Goal: Contribute content: Add original content to the website for others to see

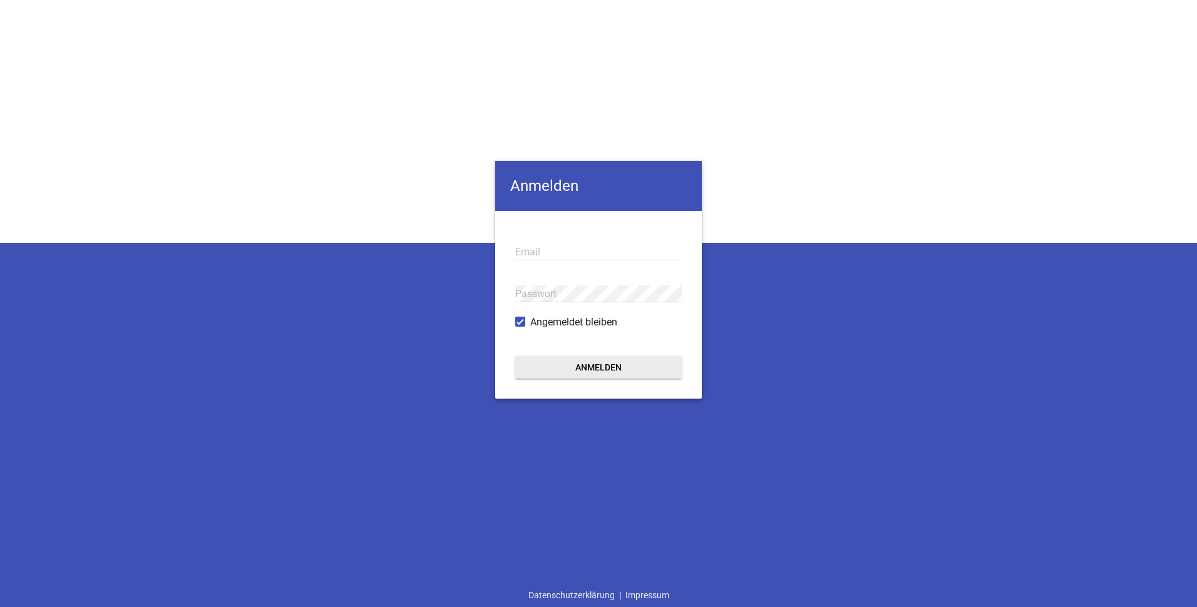
type input "[EMAIL_ADDRESS][DOMAIN_NAME]"
click at [592, 369] on button "Anmelden" at bounding box center [598, 367] width 166 height 23
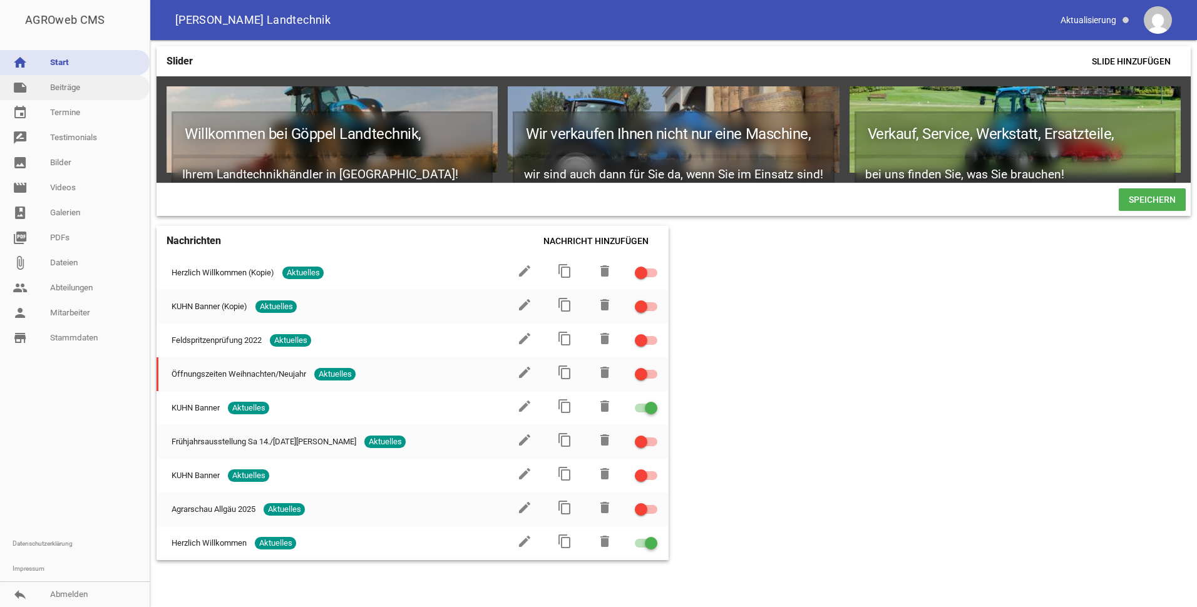
drag, startPoint x: 64, startPoint y: 91, endPoint x: 61, endPoint y: 98, distance: 7.3
click at [64, 91] on link "note Beiträge" at bounding box center [75, 87] width 150 height 25
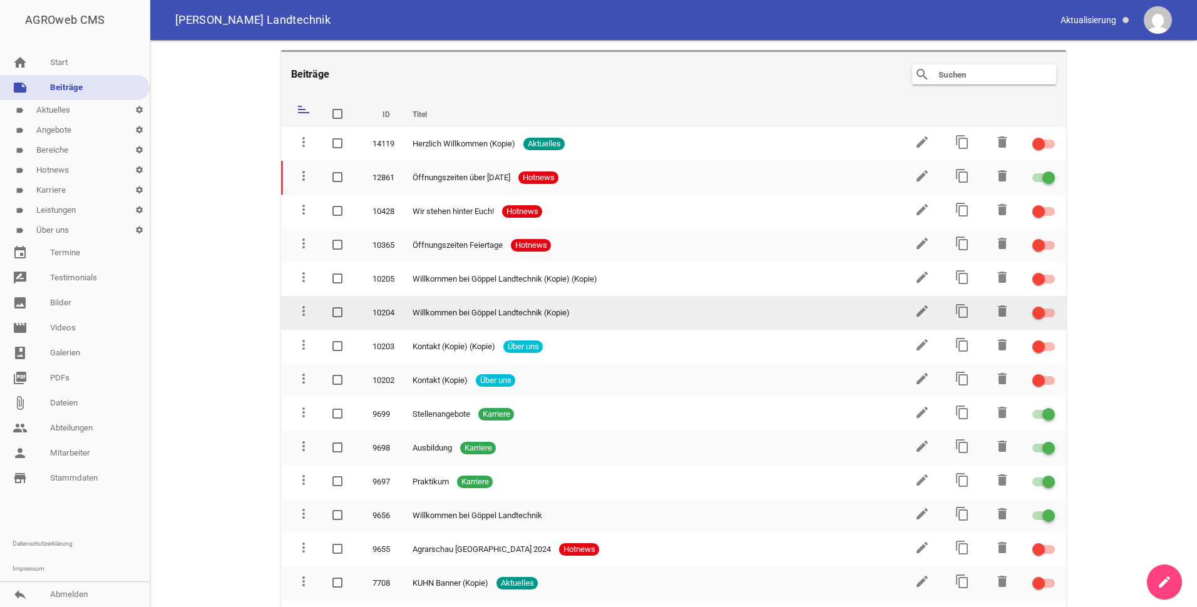
click at [436, 312] on span "Willkommen bei Göppel Landtechnik (Kopie)" at bounding box center [490, 313] width 157 height 13
click at [915, 312] on icon "edit" at bounding box center [921, 311] width 15 height 15
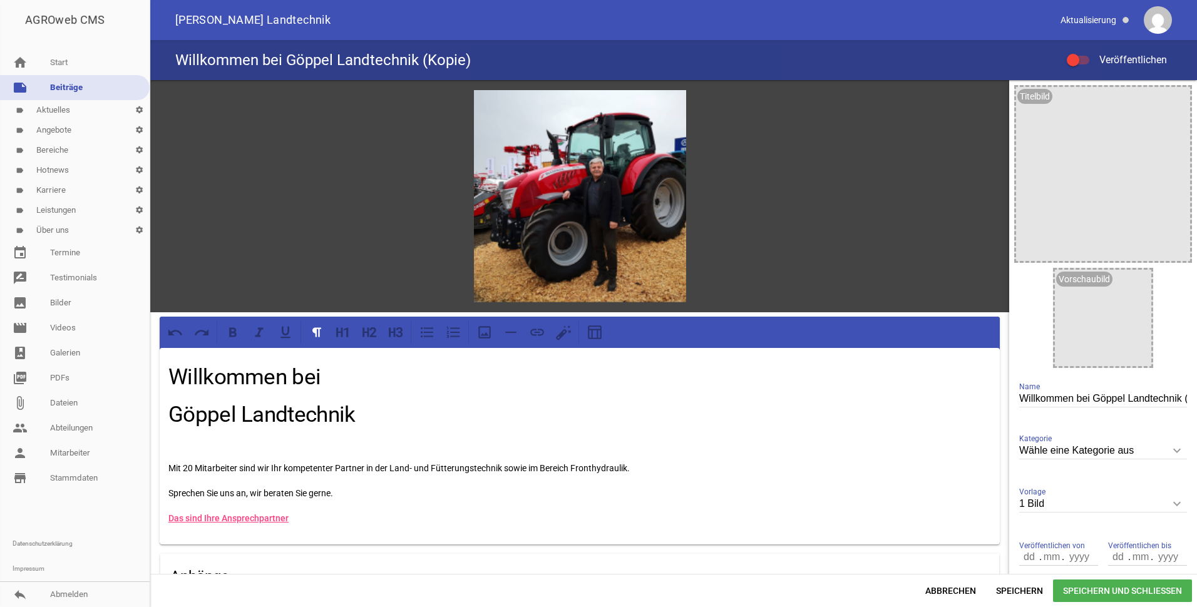
click at [52, 110] on link "label Aktuelles settings" at bounding box center [75, 110] width 150 height 20
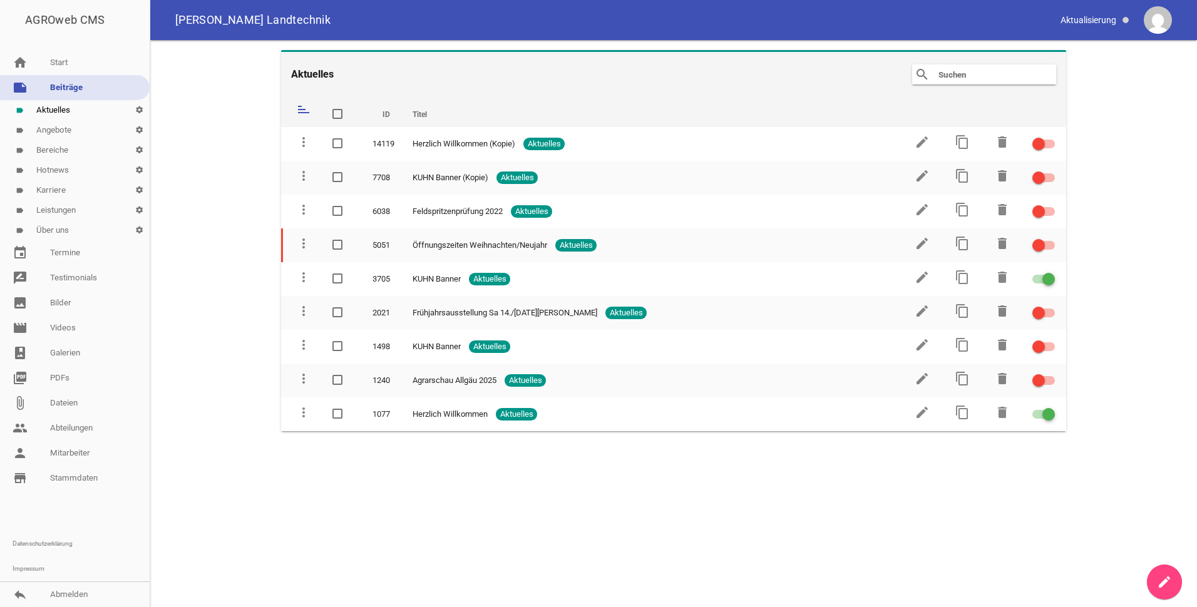
click at [53, 130] on link "label Angebote settings" at bounding box center [75, 130] width 150 height 20
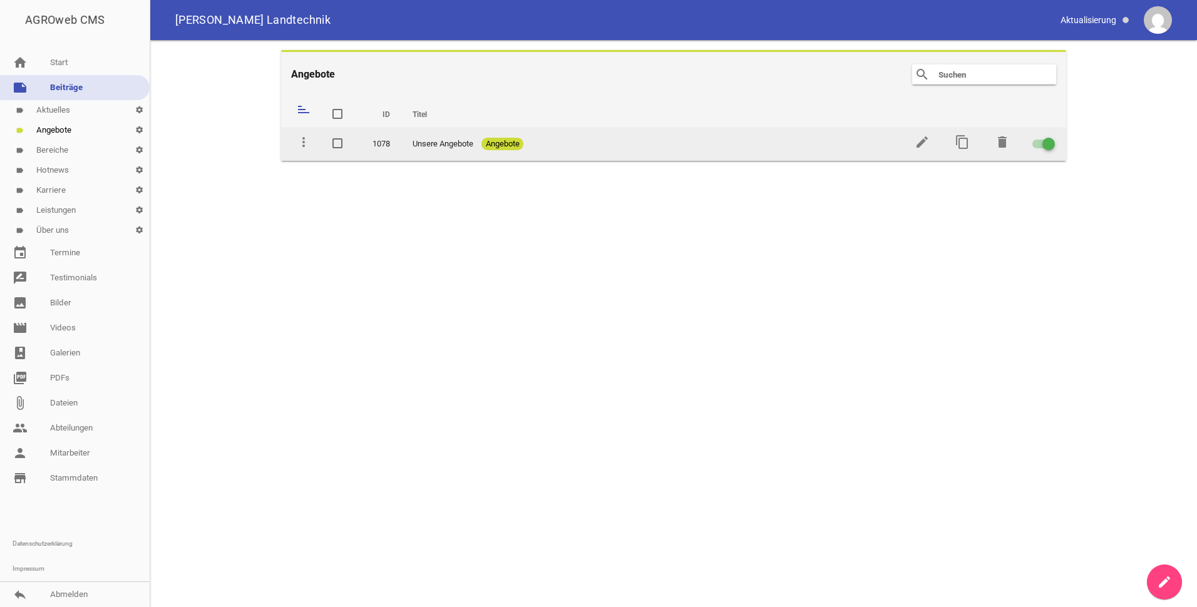
click at [510, 142] on span "Angebote" at bounding box center [502, 144] width 42 height 13
click at [919, 140] on icon "edit" at bounding box center [921, 142] width 15 height 15
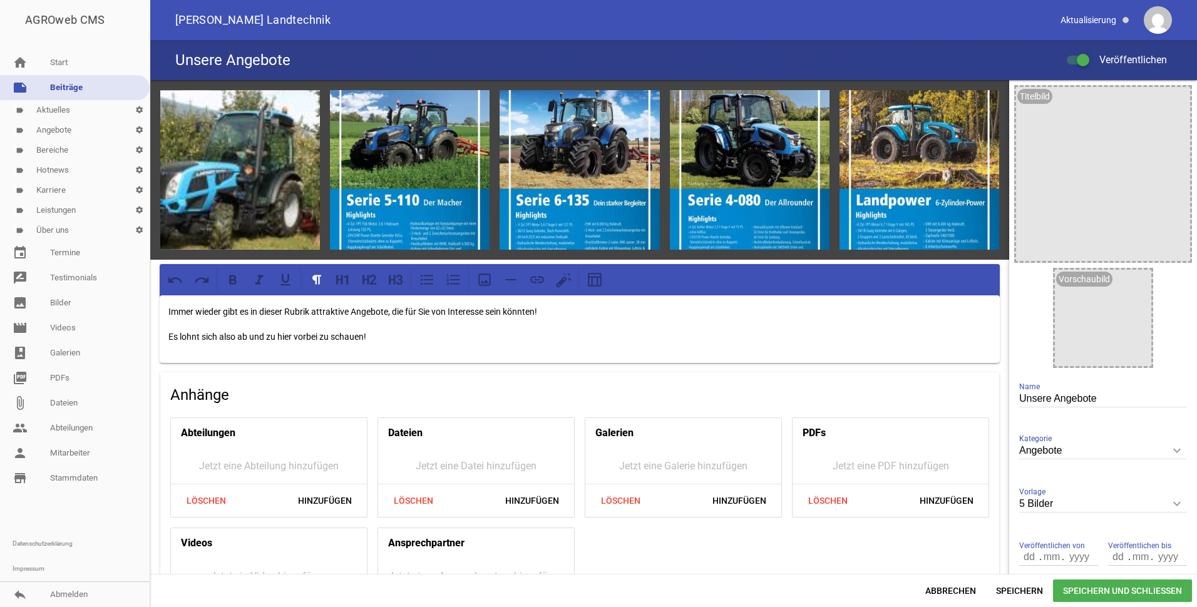
click at [46, 110] on link "label Aktuelles settings" at bounding box center [75, 110] width 150 height 20
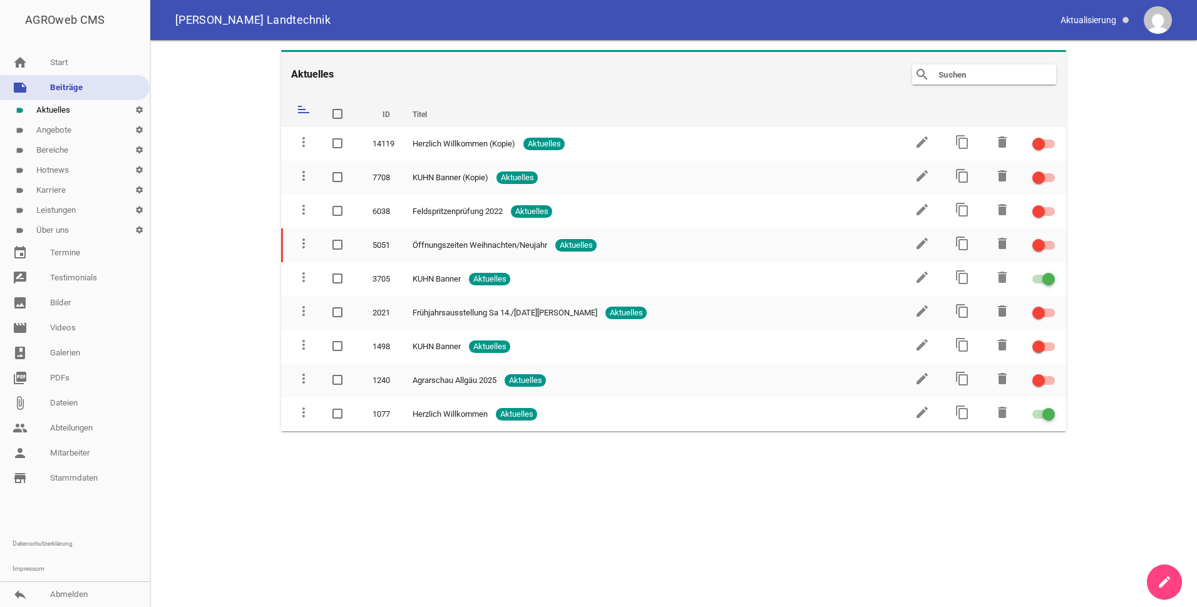
click at [47, 231] on link "label Über uns settings" at bounding box center [75, 230] width 150 height 20
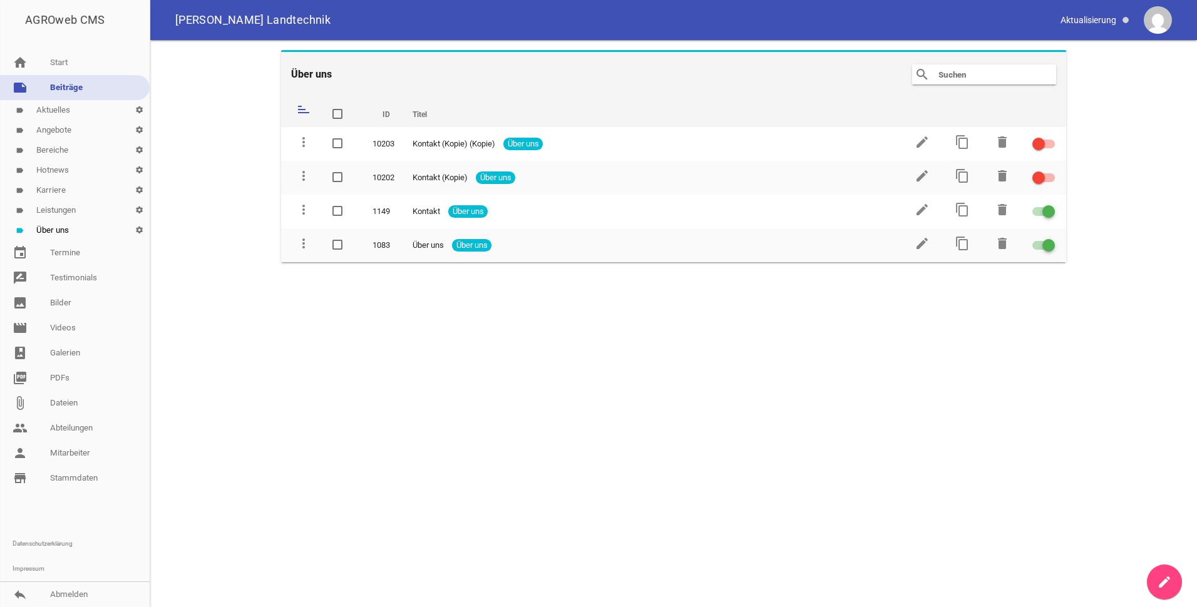
click at [52, 113] on link "label Aktuelles settings" at bounding box center [75, 110] width 150 height 20
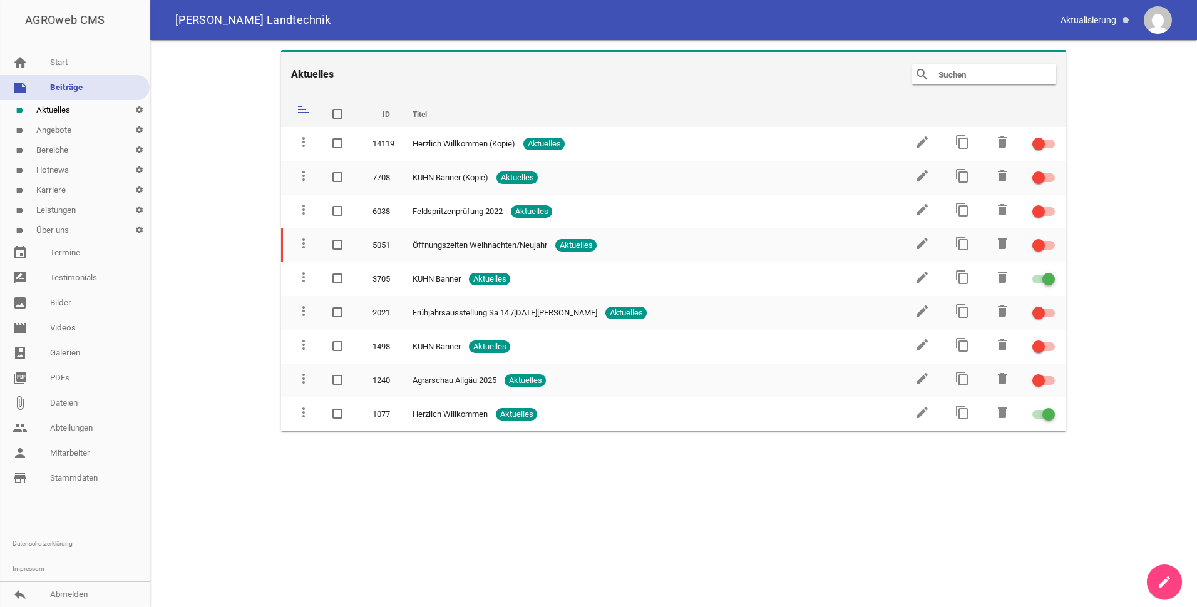
click at [52, 131] on link "label Angebote settings" at bounding box center [75, 130] width 150 height 20
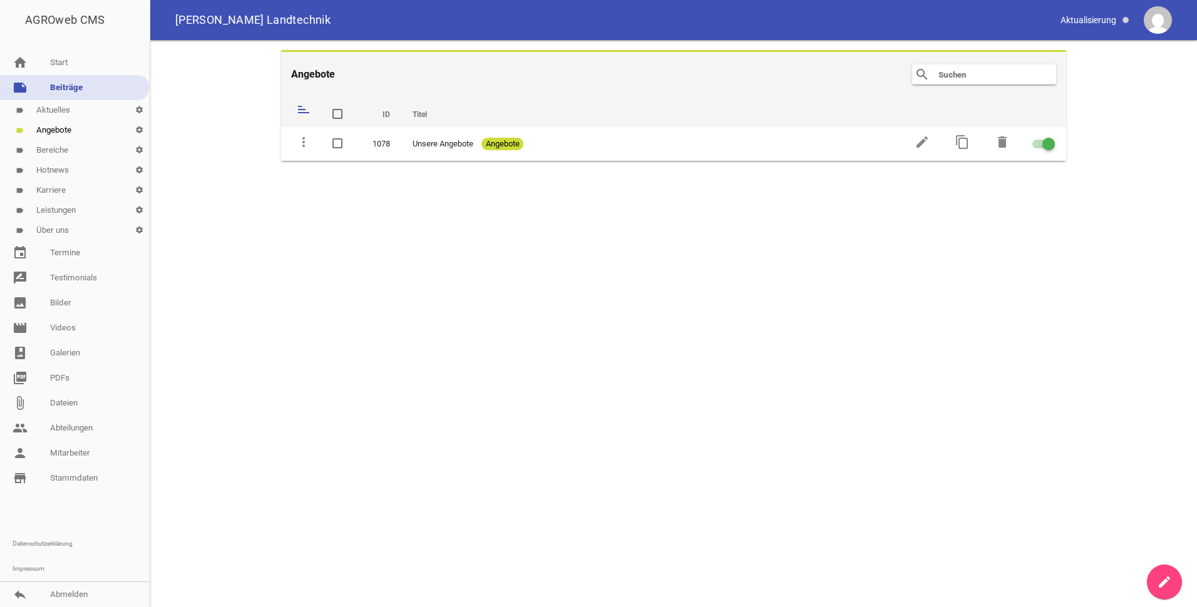
click at [48, 151] on link "label Bereiche settings" at bounding box center [75, 150] width 150 height 20
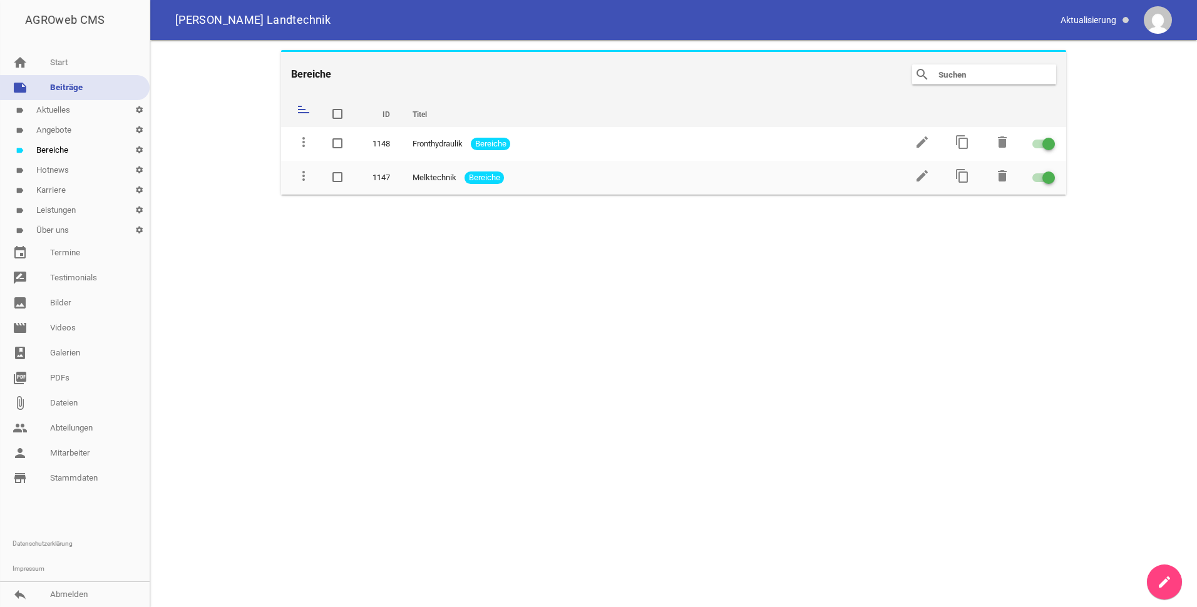
click at [51, 171] on link "label Hotnews settings" at bounding box center [75, 170] width 150 height 20
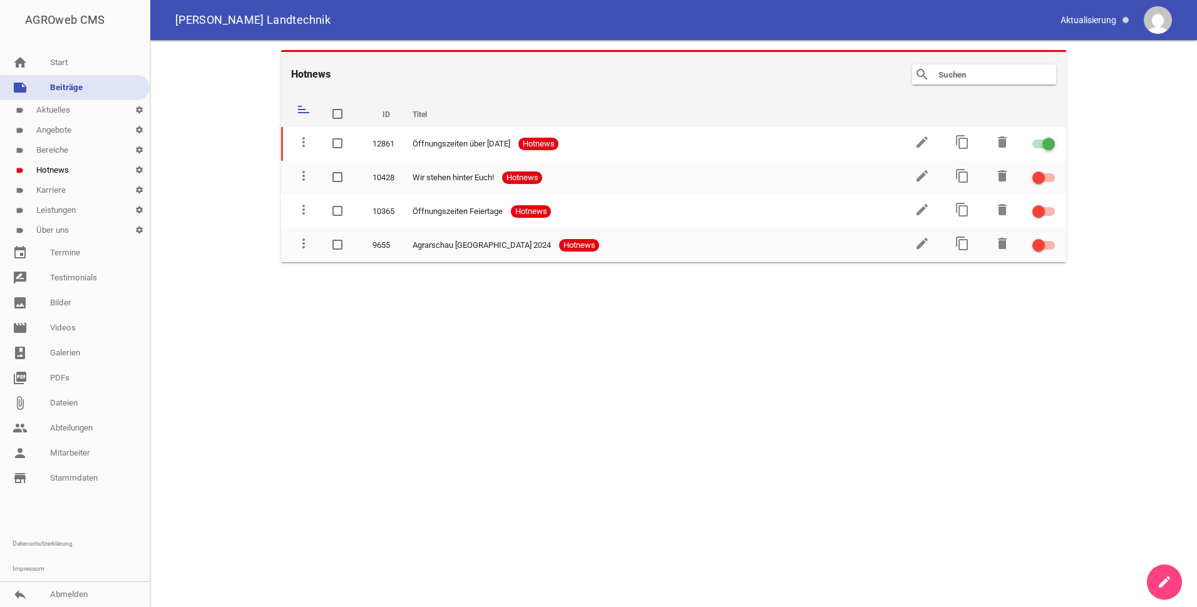
click at [49, 191] on link "label Karriere settings" at bounding box center [75, 190] width 150 height 20
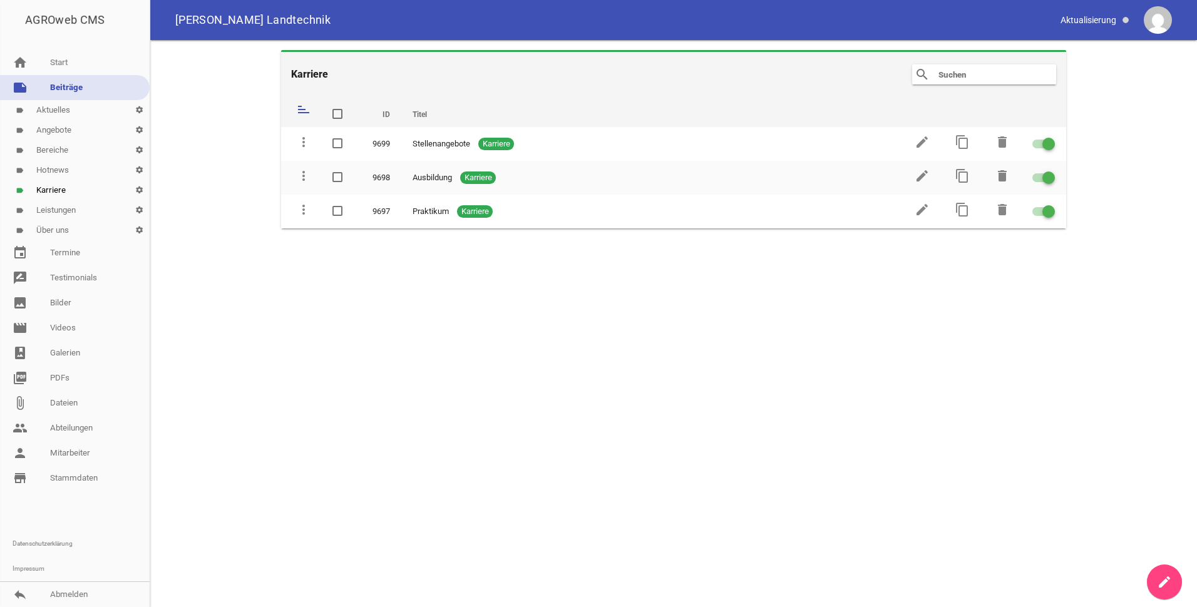
click at [56, 210] on link "label Leistungen settings" at bounding box center [75, 210] width 150 height 20
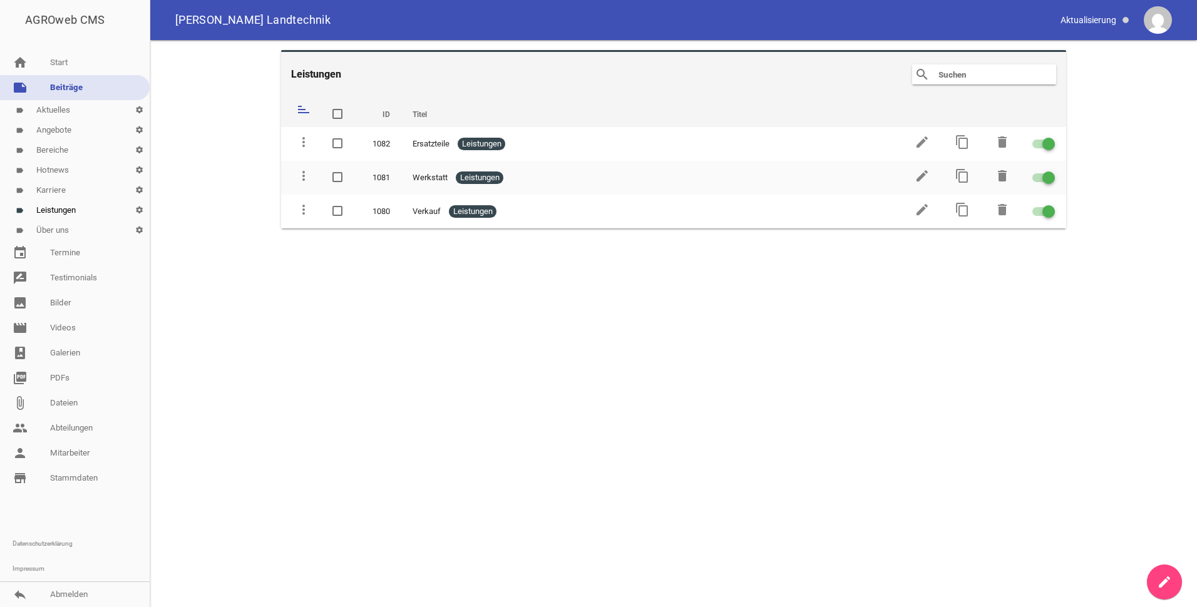
click at [56, 229] on link "label Über uns settings" at bounding box center [75, 230] width 150 height 20
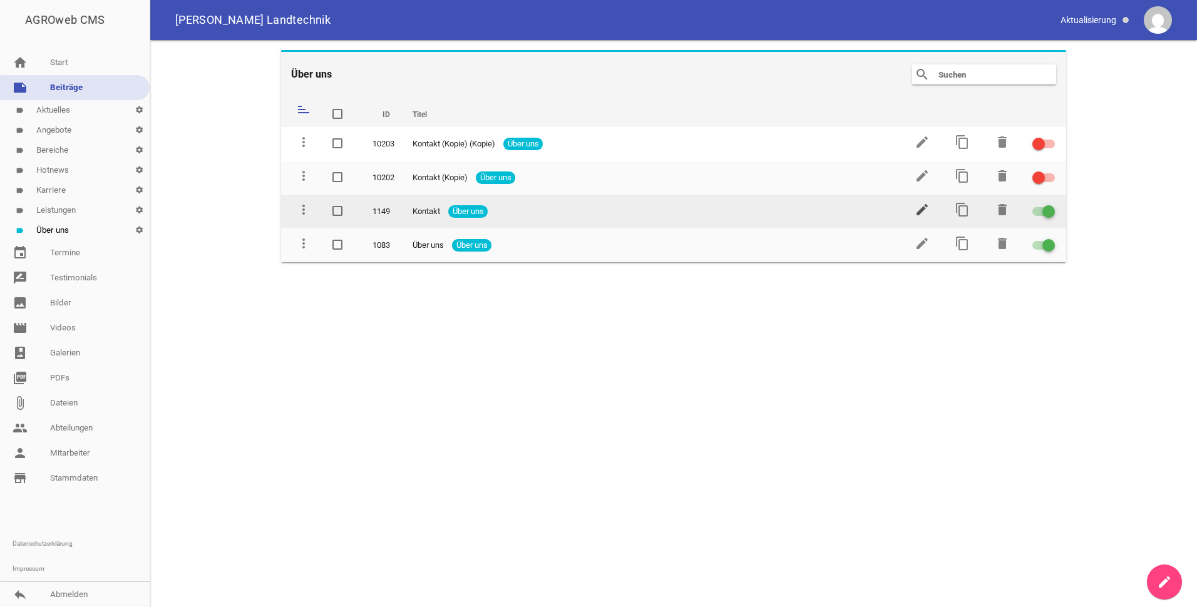
click at [924, 205] on icon "edit" at bounding box center [921, 209] width 15 height 15
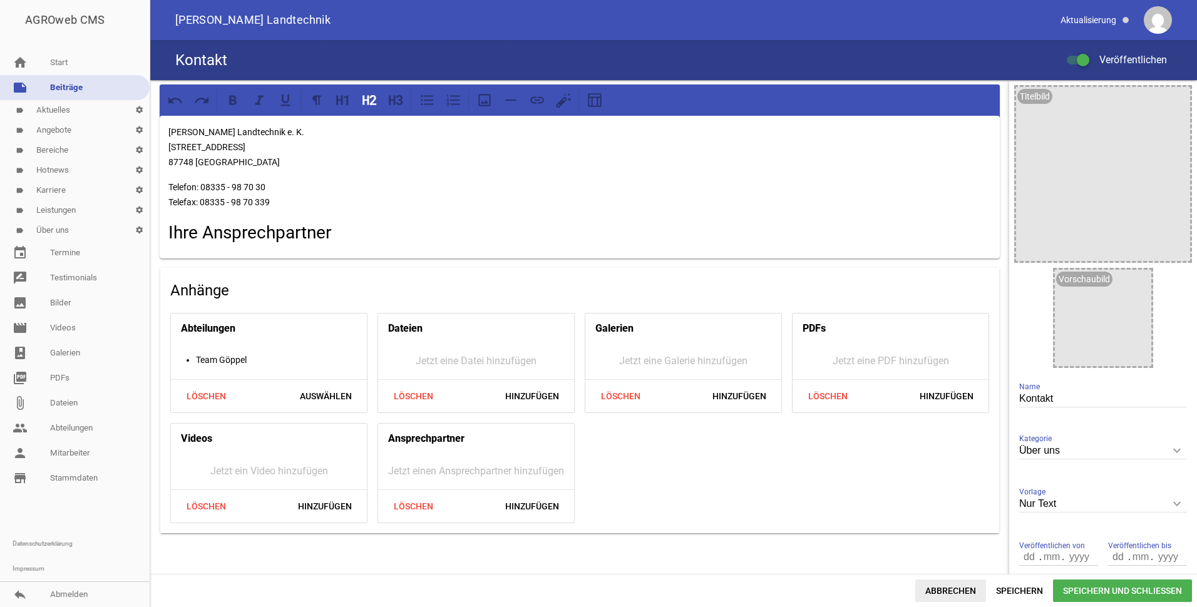
click at [946, 587] on span "Abbrechen" at bounding box center [950, 590] width 71 height 23
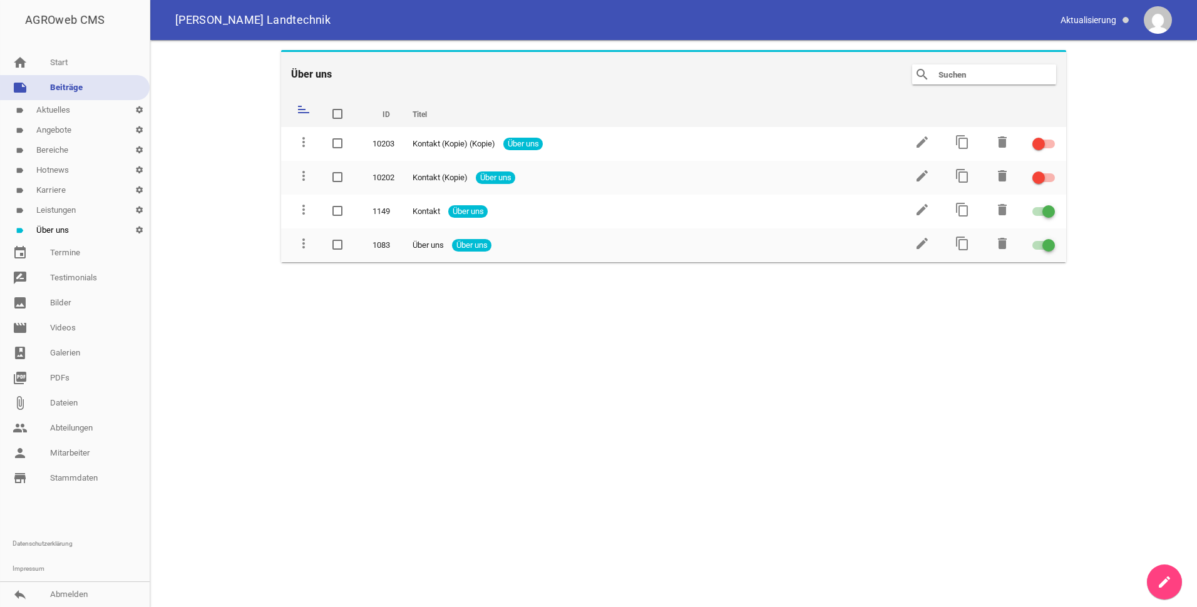
click at [54, 110] on link "label Aktuelles settings" at bounding box center [75, 110] width 150 height 20
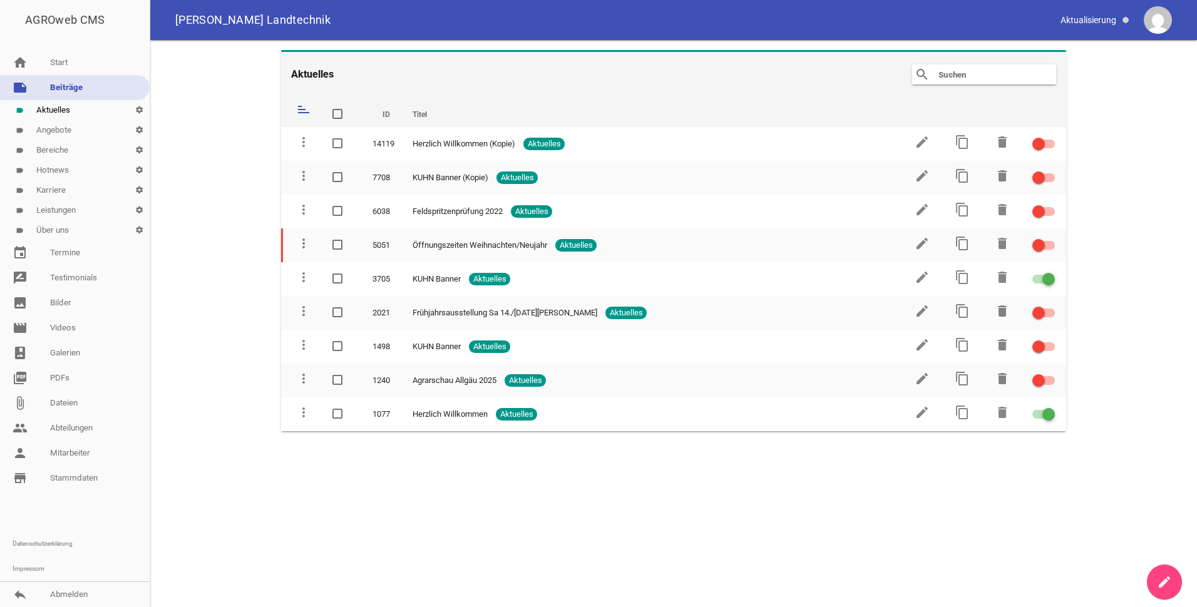
click at [48, 230] on link "label Über uns settings" at bounding box center [75, 230] width 150 height 20
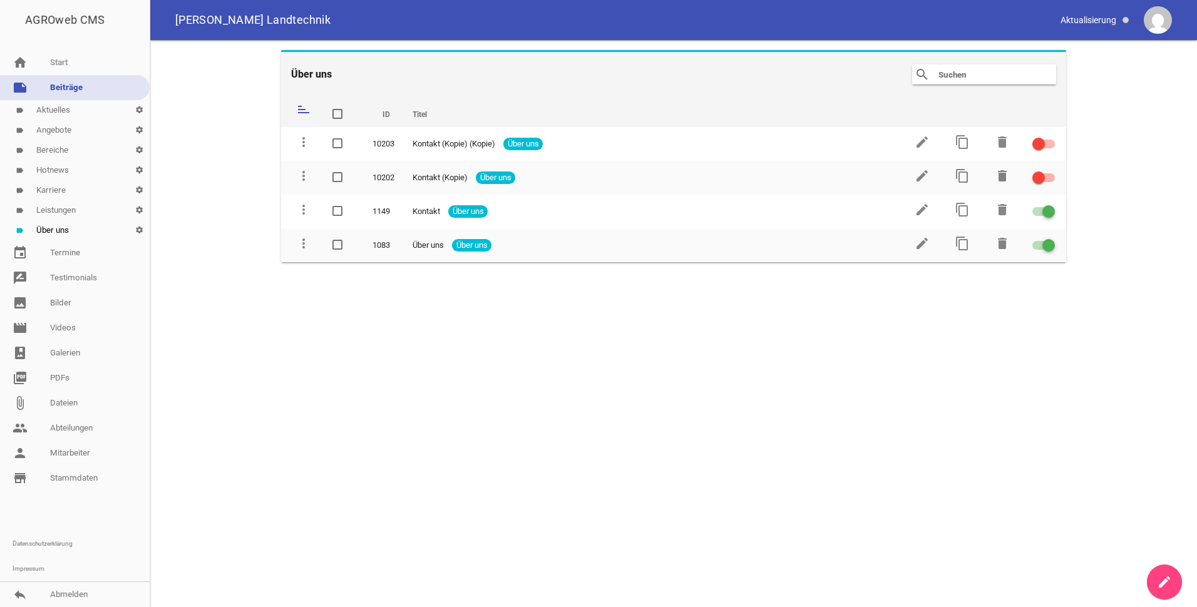
click at [43, 113] on link "label Aktuelles settings" at bounding box center [75, 110] width 150 height 20
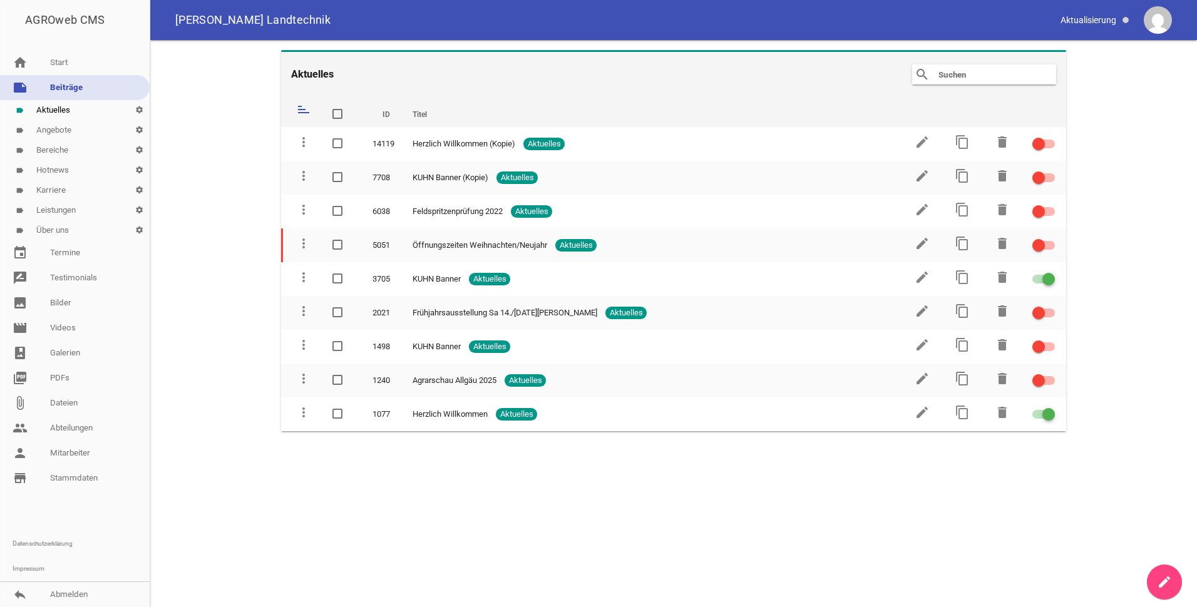
click at [1162, 579] on icon "create" at bounding box center [1163, 581] width 15 height 15
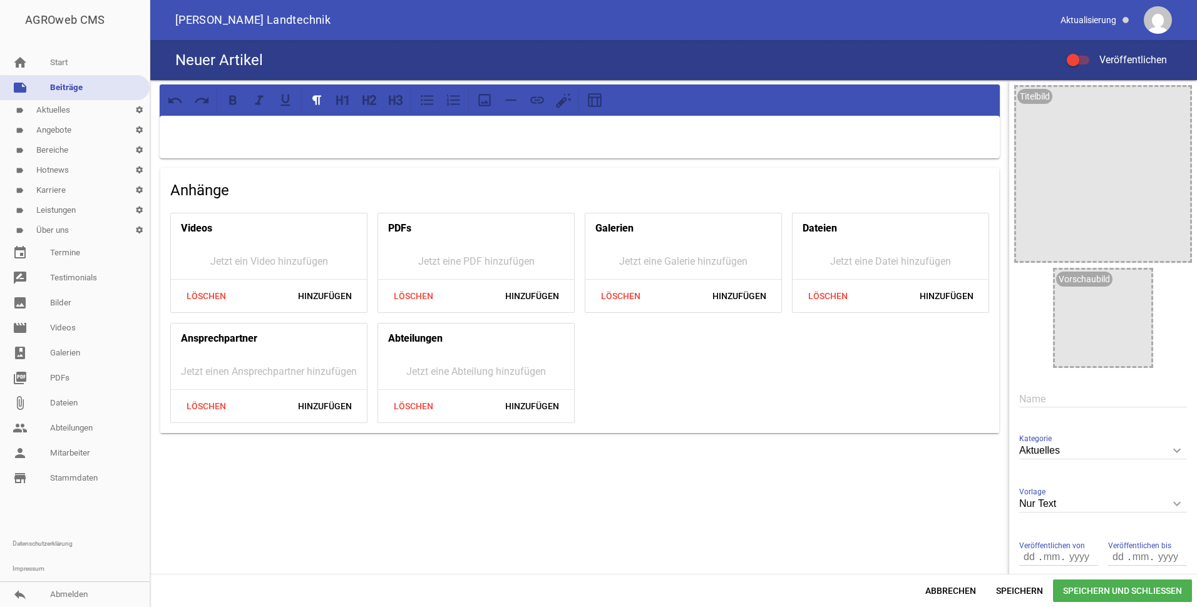
click at [190, 139] on p at bounding box center [579, 132] width 822 height 15
click at [1018, 589] on span "Speichern" at bounding box center [1019, 590] width 67 height 23
click at [1106, 590] on span "Speichern und Schließen" at bounding box center [1122, 590] width 139 height 23
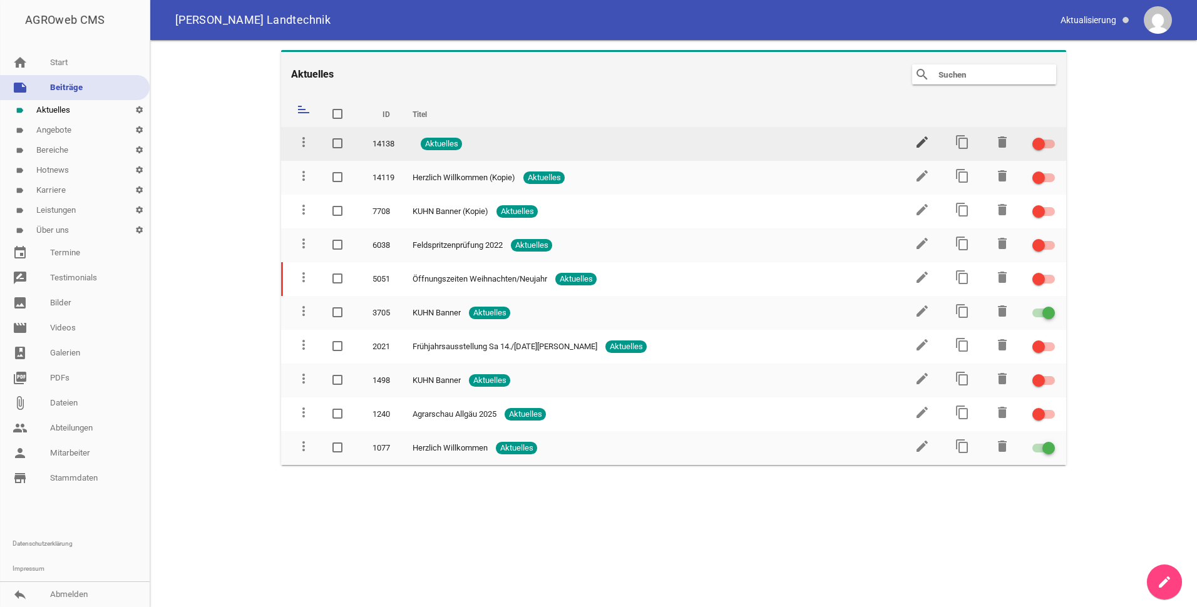
click at [918, 138] on icon "edit" at bounding box center [921, 142] width 15 height 15
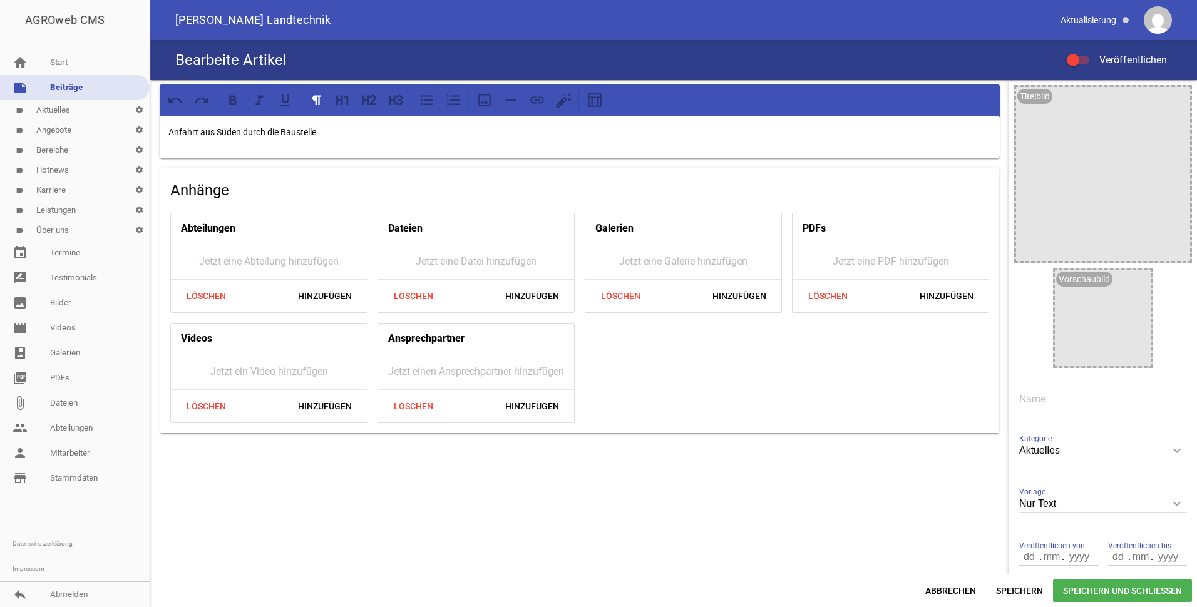
click at [1026, 398] on input "text" at bounding box center [1103, 398] width 168 height 17
type input "Baustelle Ortsdurchfahrt"
click at [1107, 588] on span "Speichern und Schließen" at bounding box center [1122, 590] width 139 height 23
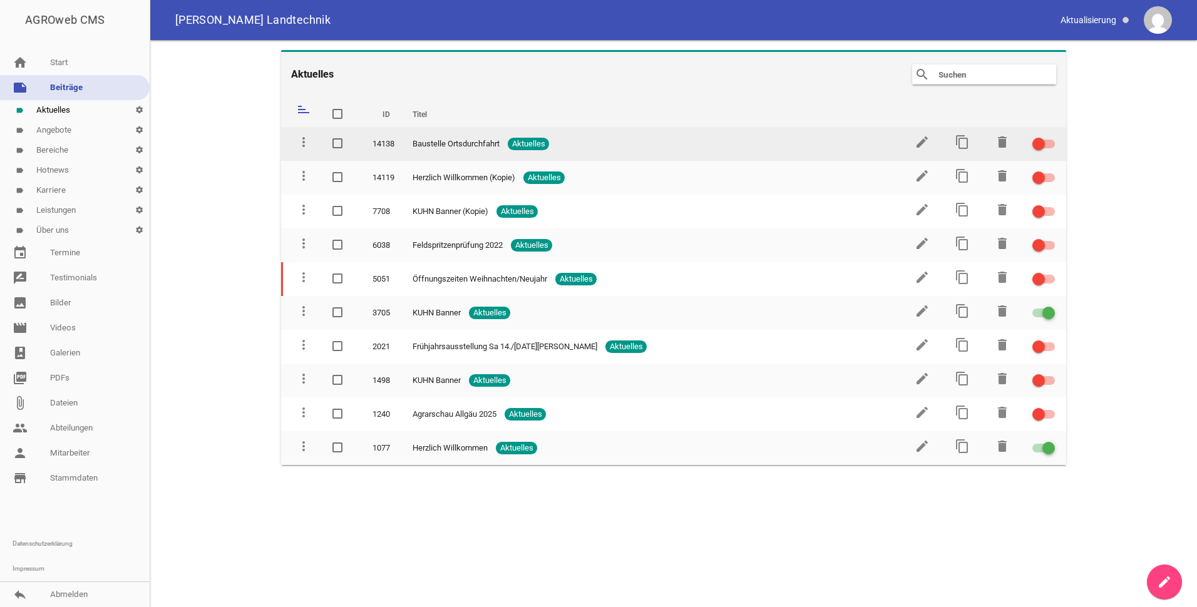
click at [1036, 145] on span at bounding box center [1038, 143] width 5 height 5
click at [1051, 136] on input "checkbox" at bounding box center [1051, 136] width 0 height 0
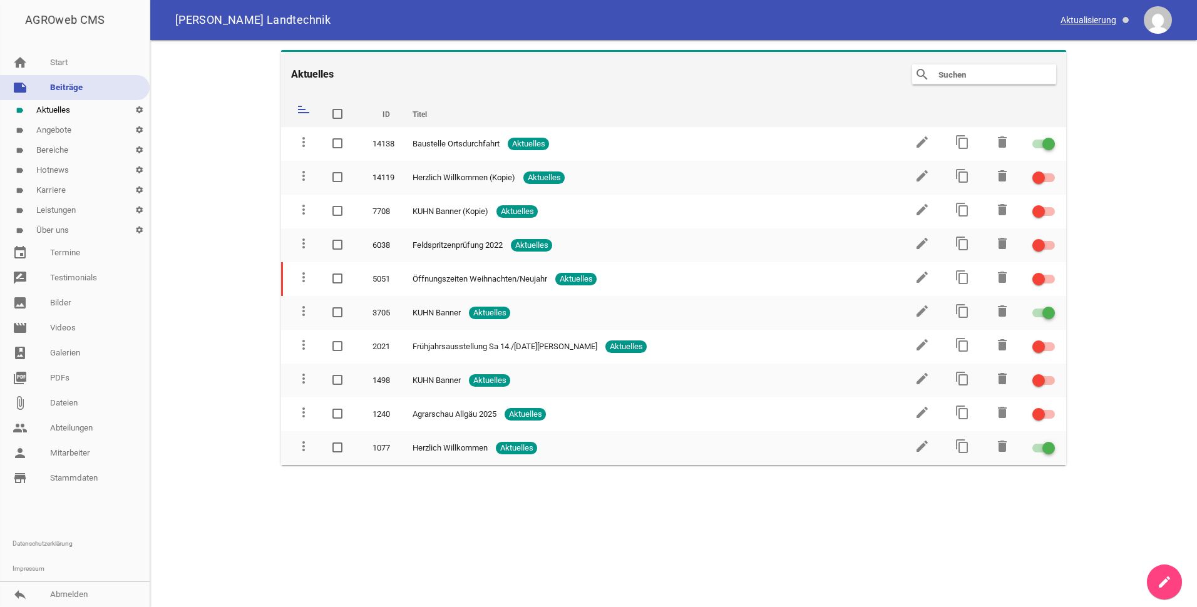
click at [1076, 19] on span at bounding box center [1095, 19] width 79 height 21
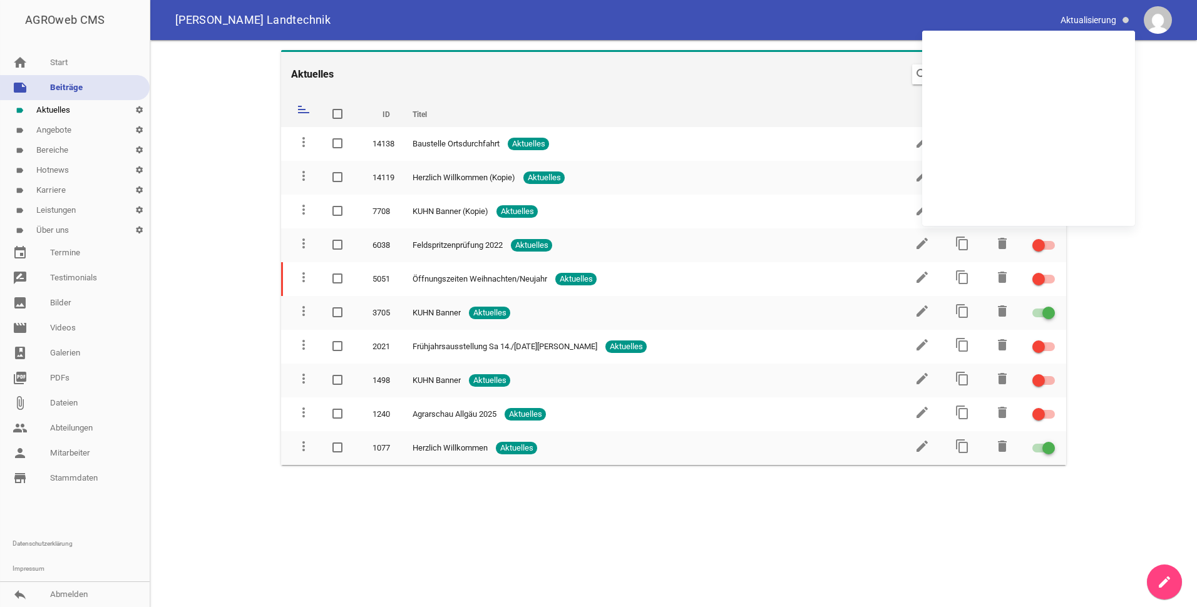
click at [1112, 239] on main "Aktuelles search clear sort ID Titel delete more_vert 14138 Baustelle Ortsdurch…" at bounding box center [673, 323] width 1046 height 567
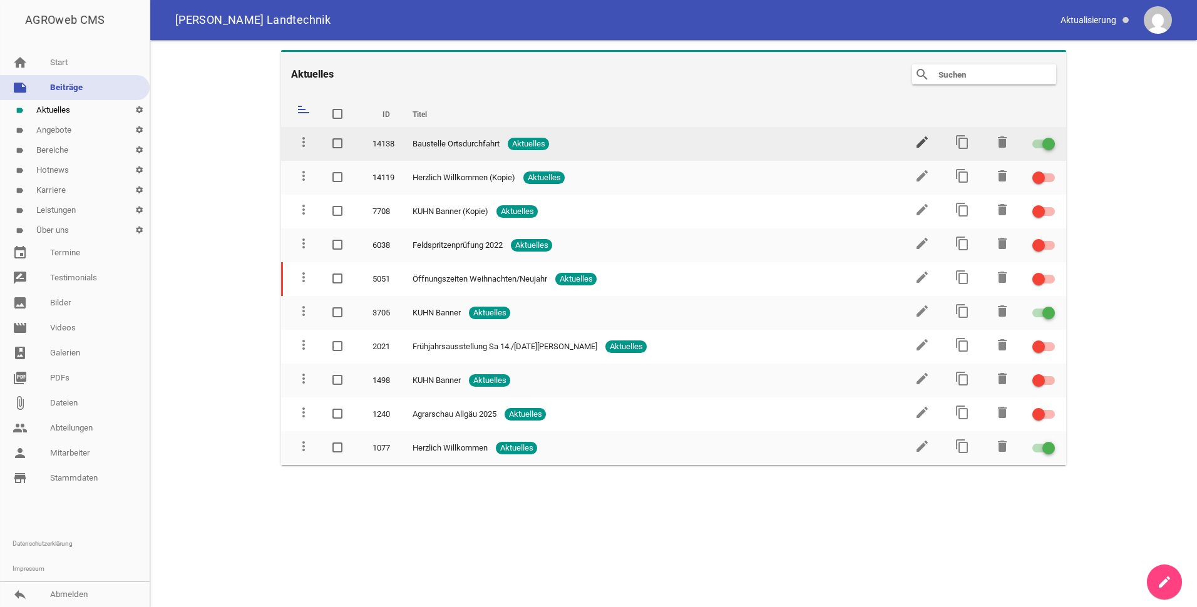
click at [919, 140] on icon "edit" at bounding box center [921, 142] width 15 height 15
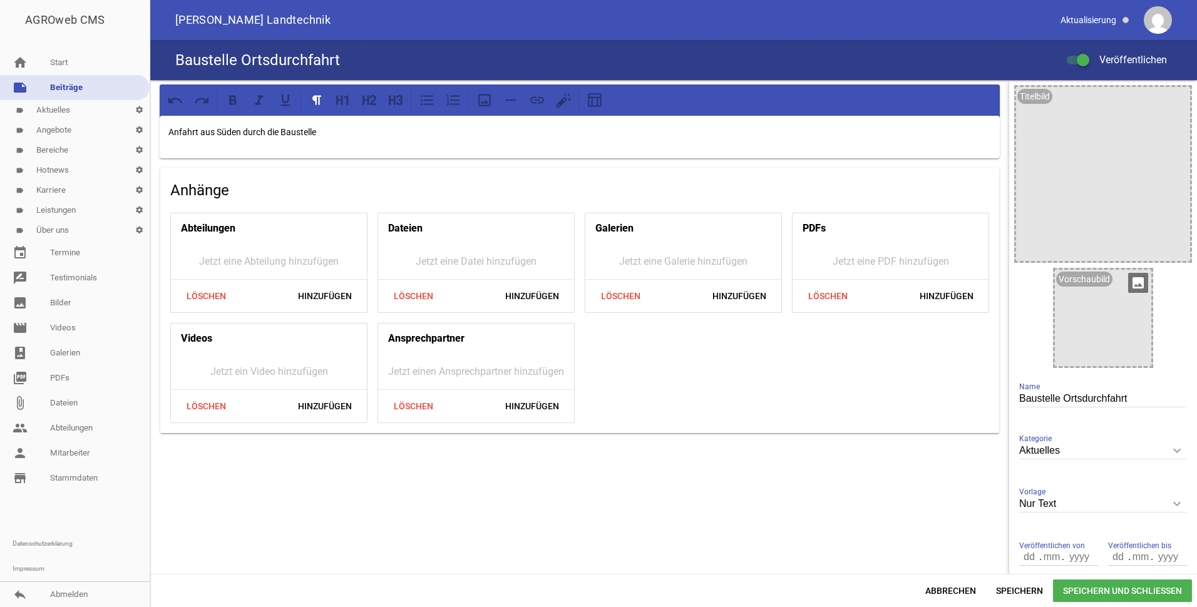
click at [1084, 314] on div at bounding box center [1102, 318] width 96 height 96
click at [1128, 285] on icon "image" at bounding box center [1138, 283] width 20 height 20
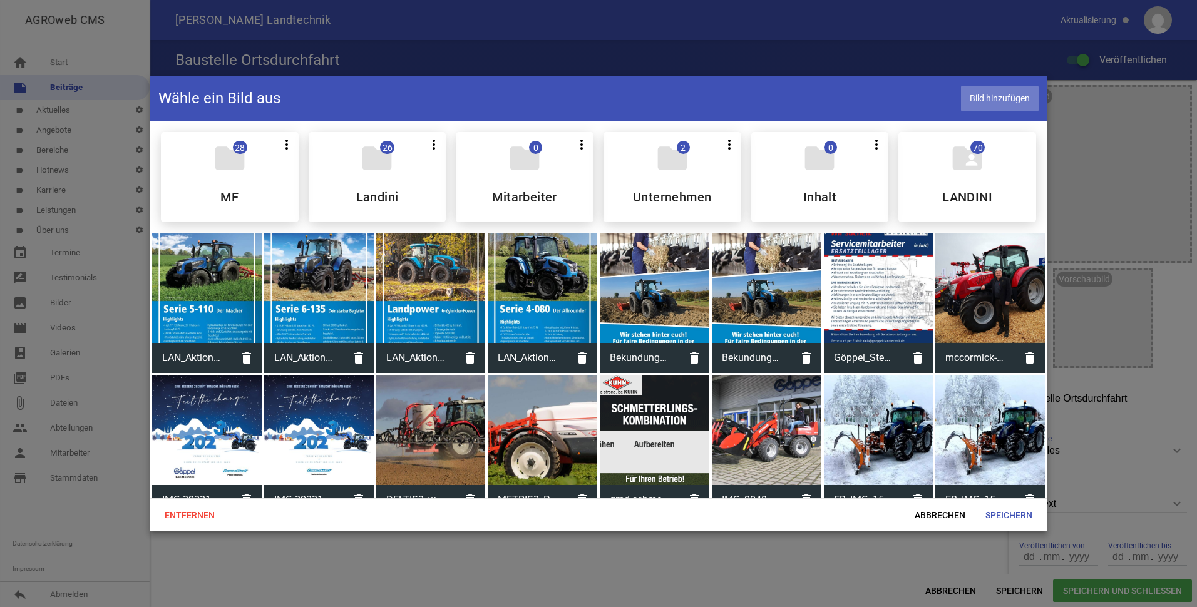
click at [981, 96] on span "Bild hinzufügen" at bounding box center [1000, 99] width 78 height 26
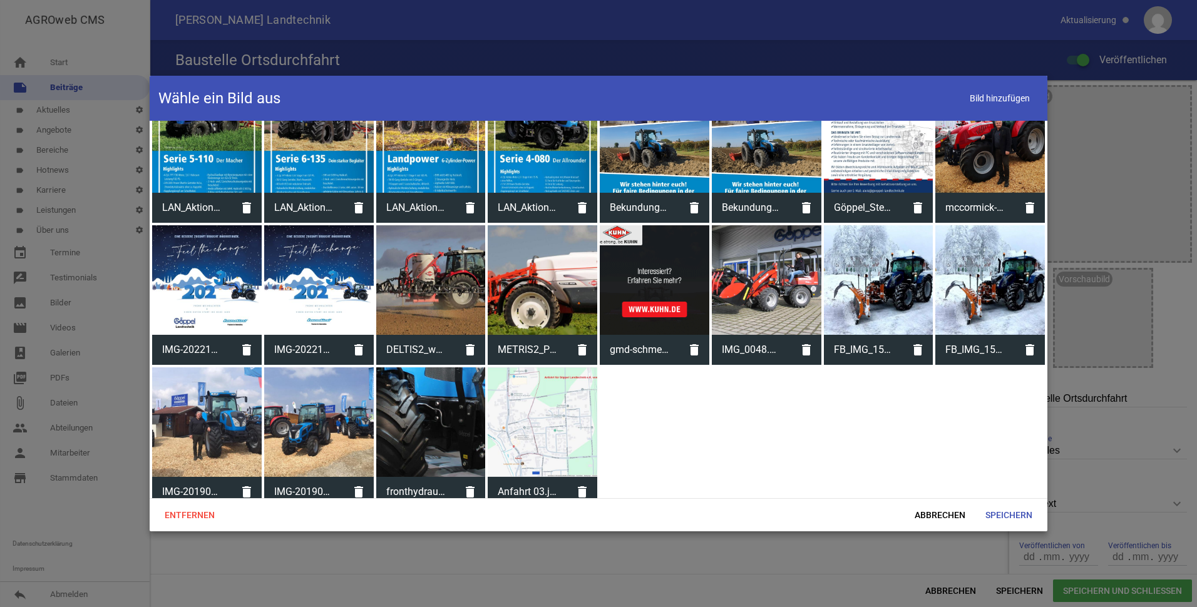
scroll to position [159, 0]
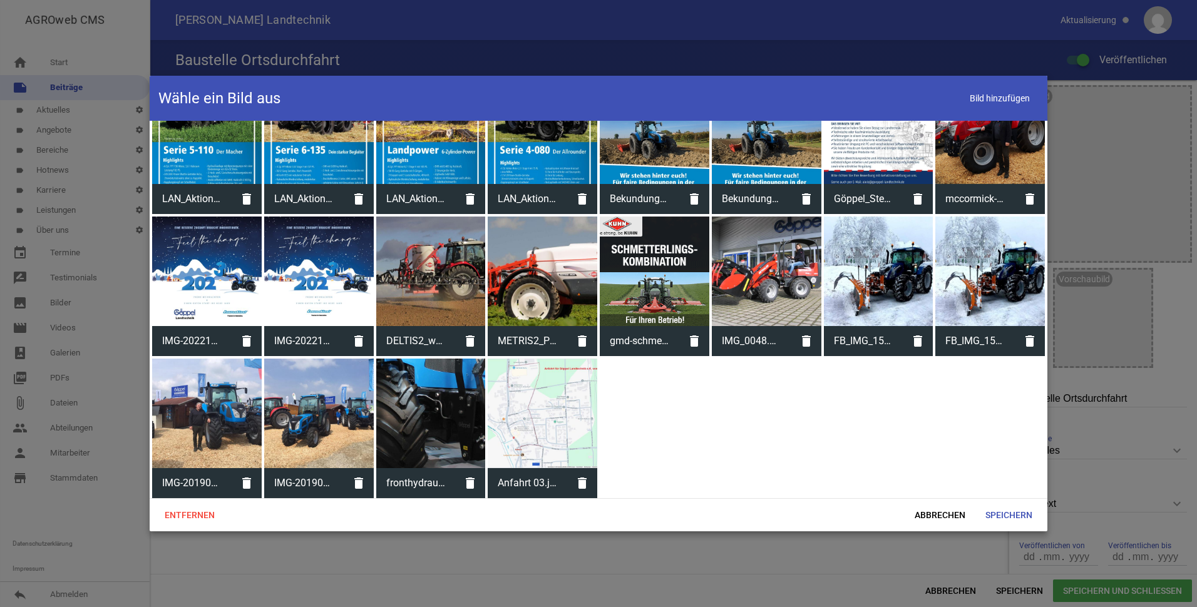
click at [552, 419] on div at bounding box center [542, 414] width 110 height 110
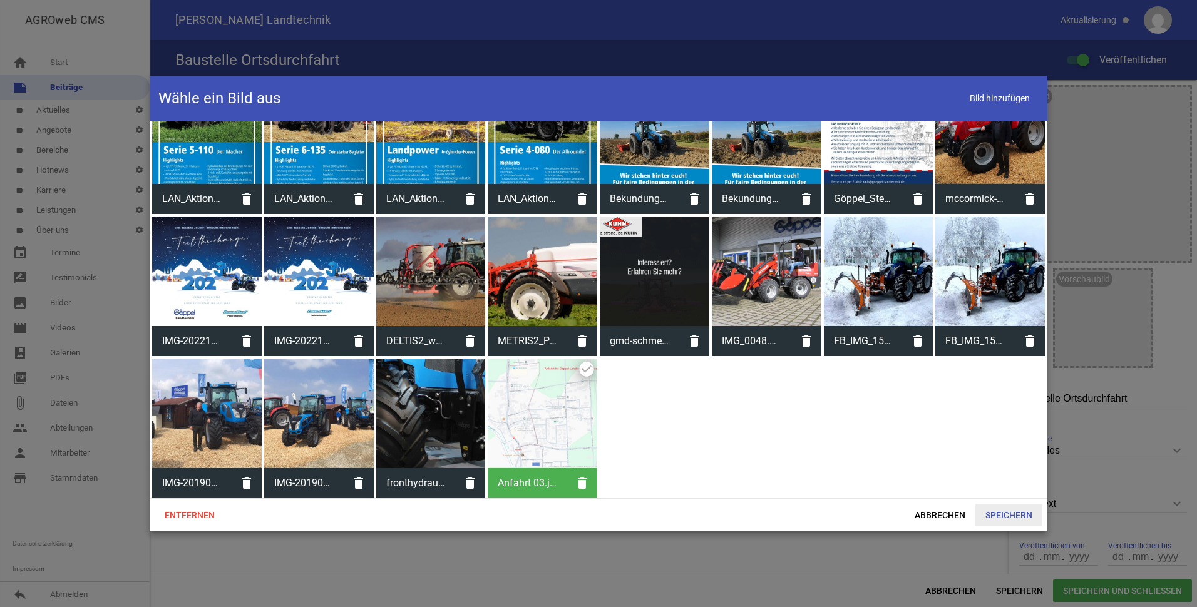
click at [1008, 514] on span "Speichern" at bounding box center [1008, 515] width 67 height 23
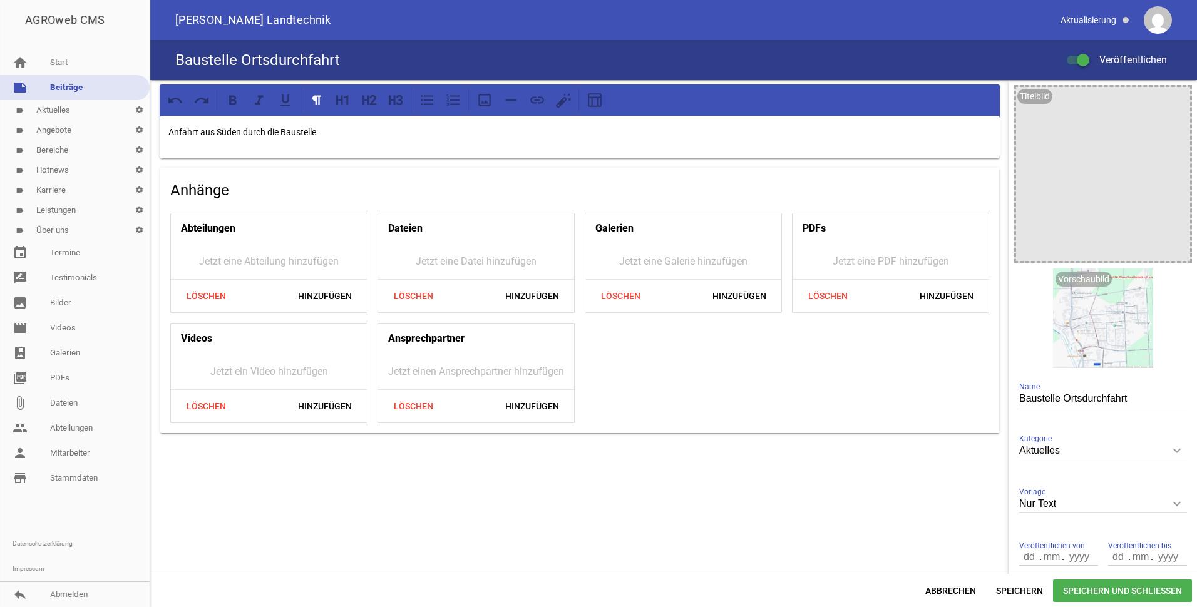
click at [1092, 586] on span "Speichern und Schließen" at bounding box center [1122, 590] width 139 height 23
